Goal: Task Accomplishment & Management: Manage account settings

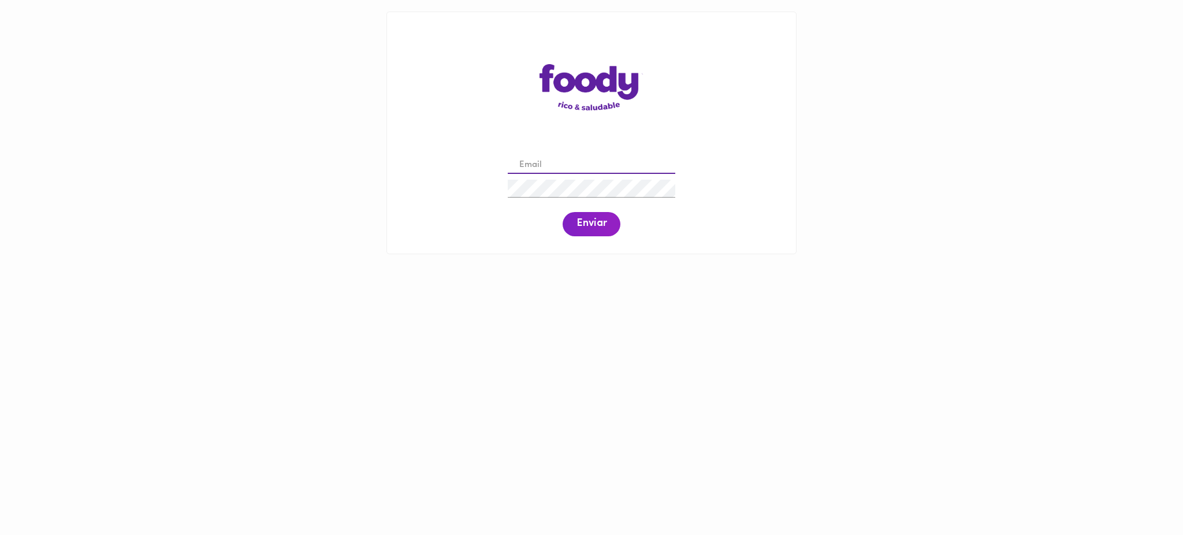
click at [562, 164] on input "email" at bounding box center [592, 166] width 168 height 18
paste input "2 [PERSON_NAME][EMAIL_ADDRESS][DOMAIN_NAME]"
click at [526, 164] on input "2 [PERSON_NAME][EMAIL_ADDRESS][DOMAIN_NAME]" at bounding box center [592, 166] width 168 height 18
type input "[PERSON_NAME][EMAIL_ADDRESS][DOMAIN_NAME]"
click at [587, 231] on button "Enviar" at bounding box center [592, 224] width 58 height 24
